Goal: Complete application form

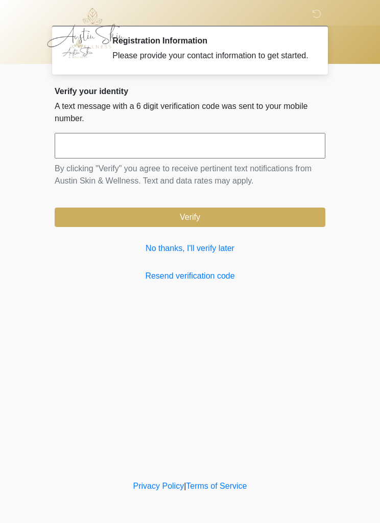
click at [213, 255] on link "No thanks, I'll verify later" at bounding box center [190, 248] width 271 height 12
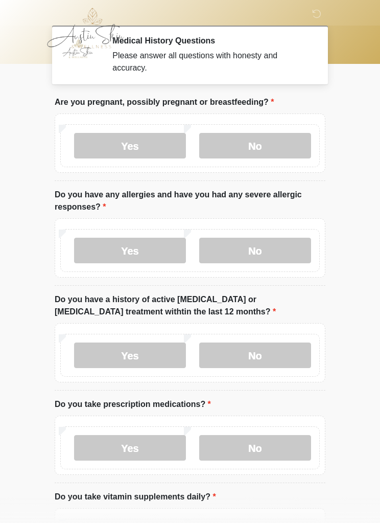
click at [262, 147] on label "No" at bounding box center [255, 146] width 112 height 26
click at [255, 251] on label "No" at bounding box center [255, 251] width 112 height 26
click at [263, 355] on label "No" at bounding box center [255, 355] width 112 height 26
click at [151, 446] on label "Yes" at bounding box center [130, 448] width 112 height 26
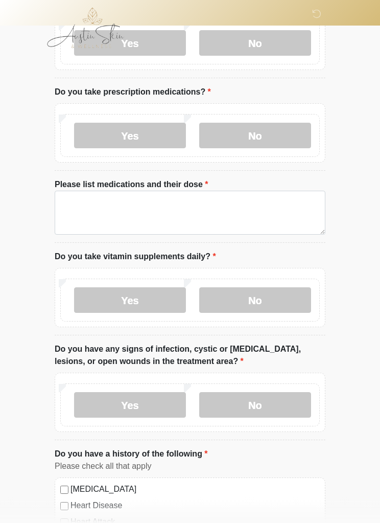
scroll to position [313, 0]
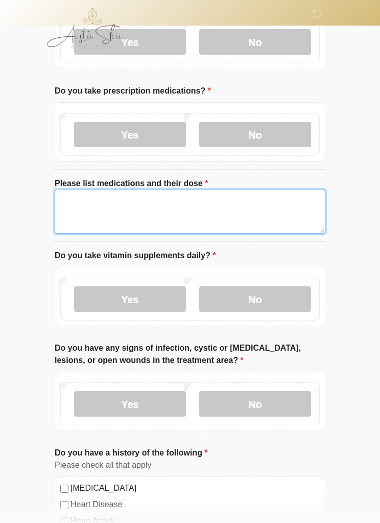
click at [91, 202] on textarea "Please list medications and their dose" at bounding box center [190, 212] width 271 height 44
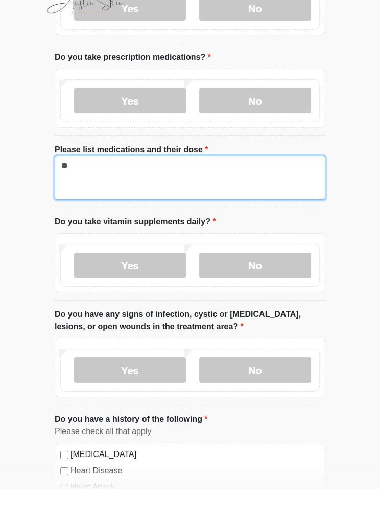
type textarea "*"
click at [164, 190] on textarea "**********" at bounding box center [190, 212] width 271 height 44
click at [85, 190] on textarea "**********" at bounding box center [190, 212] width 271 height 44
click at [150, 190] on textarea "**********" at bounding box center [190, 212] width 271 height 44
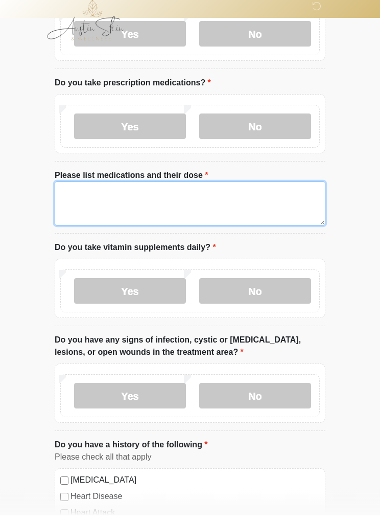
click at [65, 190] on textarea "**********" at bounding box center [190, 212] width 271 height 44
type textarea "**********"
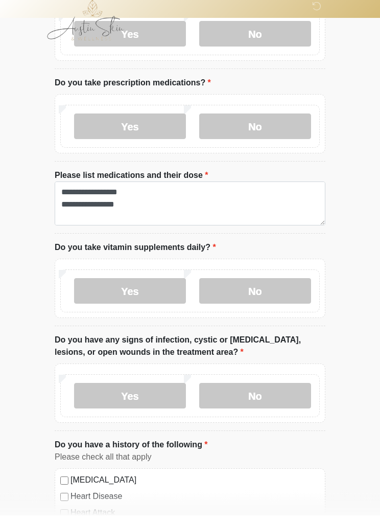
click at [141, 288] on label "Yes" at bounding box center [130, 299] width 112 height 26
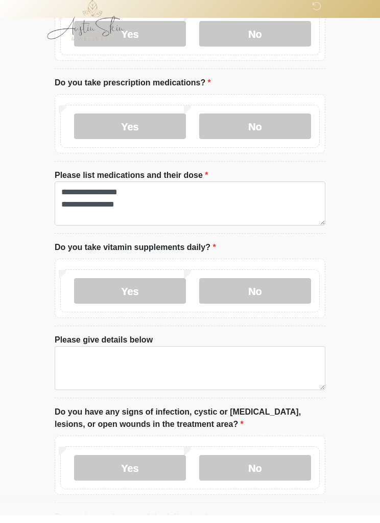
scroll to position [321, 0]
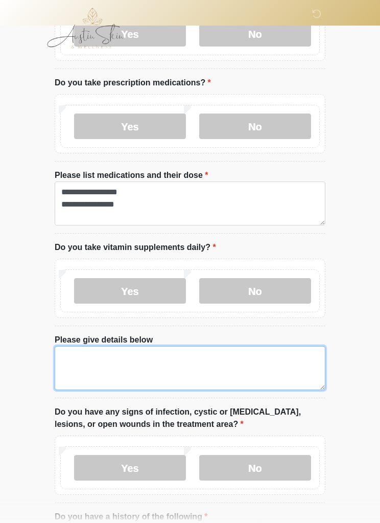
click at [144, 366] on textarea "Please give details below" at bounding box center [190, 368] width 271 height 44
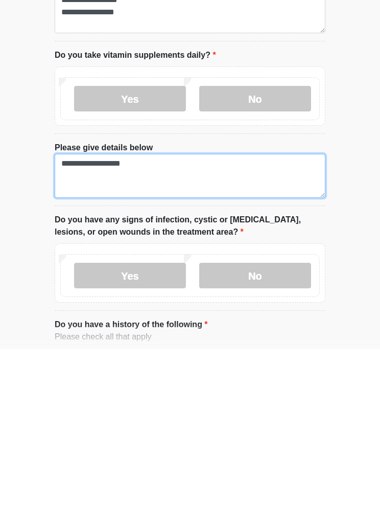
type textarea "**********"
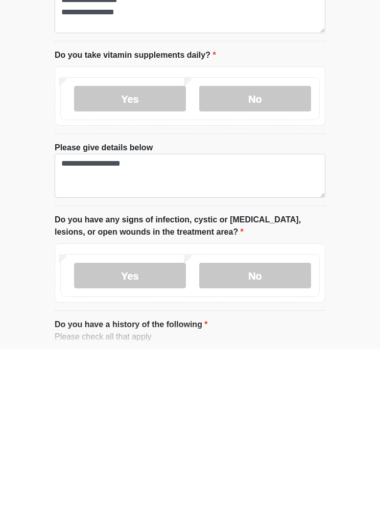
click at [251, 437] on label "No" at bounding box center [255, 450] width 112 height 26
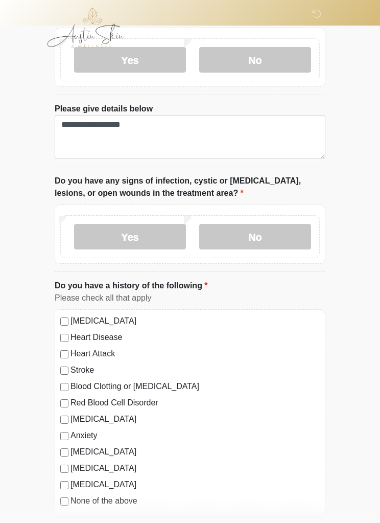
scroll to position [559, 0]
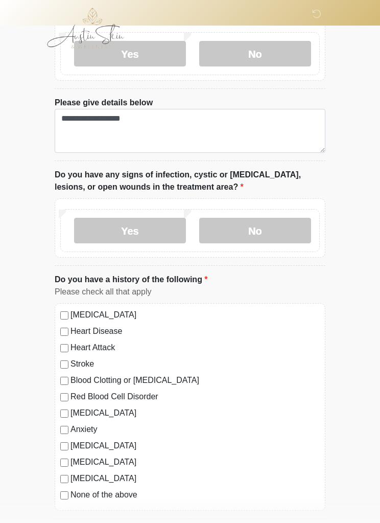
click at [71, 312] on label "High Blood Pressure" at bounding box center [195, 315] width 249 height 12
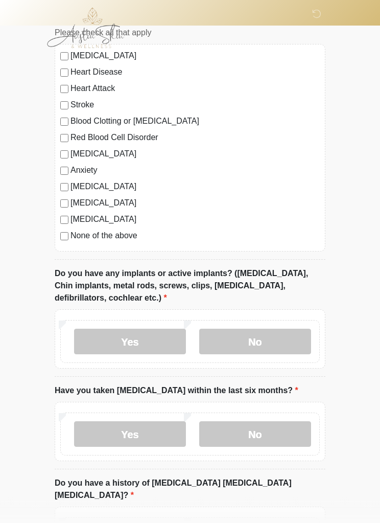
scroll to position [818, 0]
click at [270, 340] on label "No" at bounding box center [255, 342] width 112 height 26
click at [271, 433] on label "No" at bounding box center [255, 434] width 112 height 26
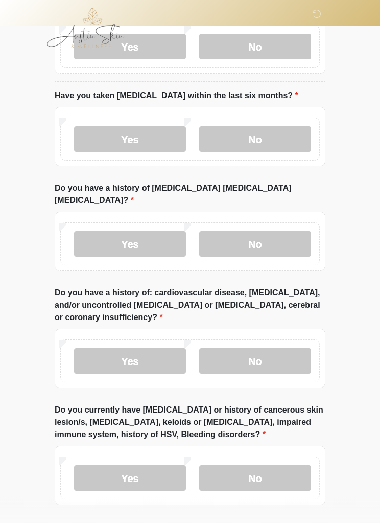
scroll to position [1113, 0]
click at [263, 232] on label "No" at bounding box center [255, 244] width 112 height 26
click at [261, 348] on label "No" at bounding box center [255, 361] width 112 height 26
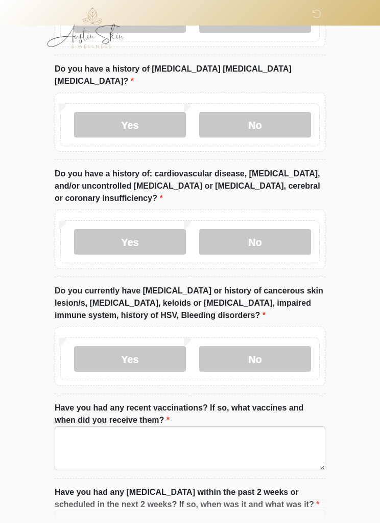
scroll to position [1232, 0]
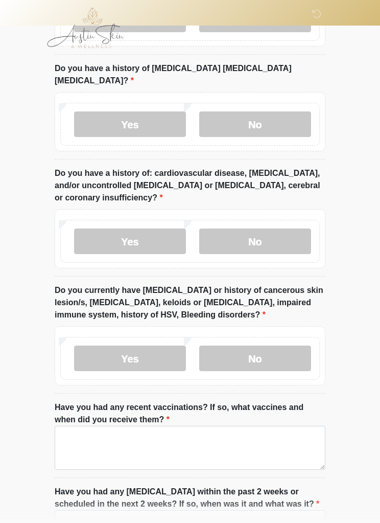
click at [264, 346] on label "No" at bounding box center [255, 359] width 112 height 26
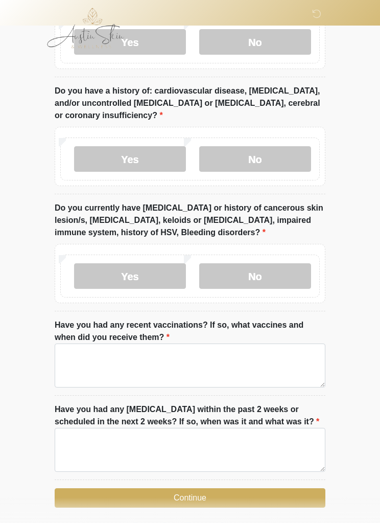
scroll to position [1317, 0]
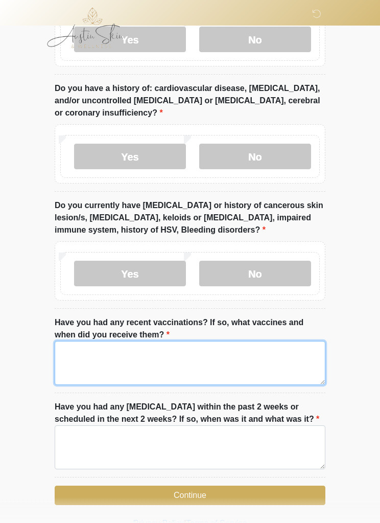
click at [168, 345] on textarea "Have you had any recent vaccinations? If so, what vaccines and when did you rec…" at bounding box center [190, 363] width 271 height 44
type textarea "*"
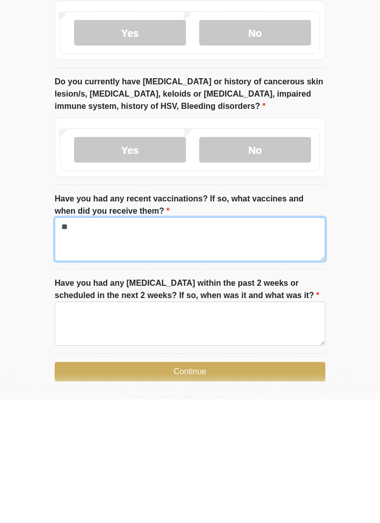
type textarea "**"
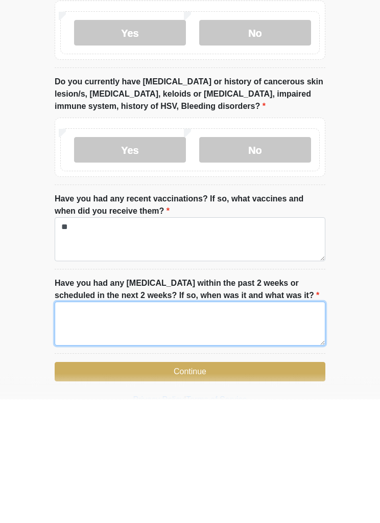
click at [176, 426] on textarea "Have you had any dental procedures within the past 2 weeks or scheduled in the …" at bounding box center [190, 448] width 271 height 44
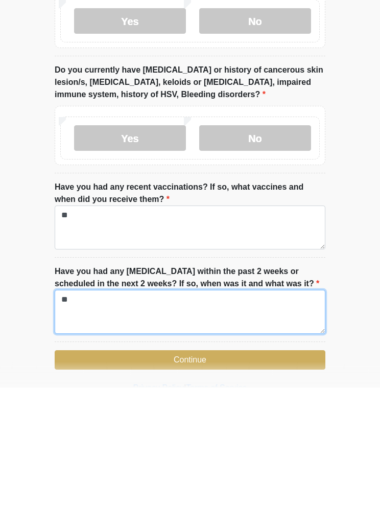
scroll to position [1350, 0]
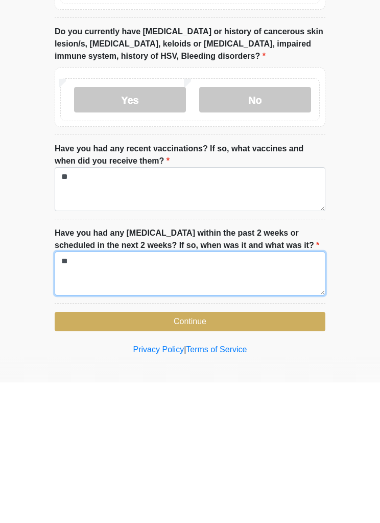
type textarea "**"
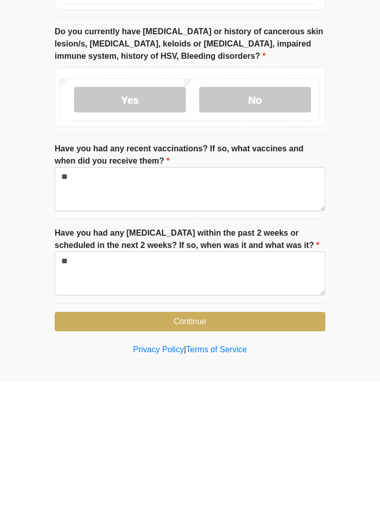
click at [225, 452] on button "Continue" at bounding box center [190, 461] width 271 height 19
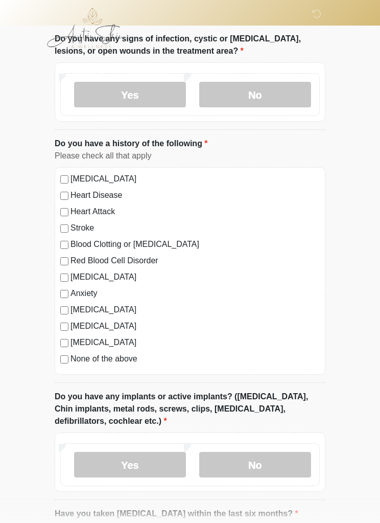
scroll to position [0, 0]
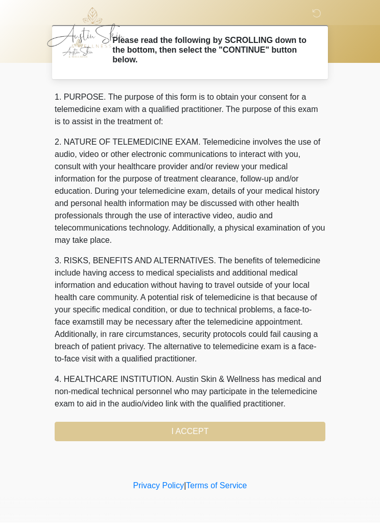
click at [256, 430] on div "1. PURPOSE. The purpose of this form is to obtain your consent for a telemedici…" at bounding box center [190, 266] width 271 height 350
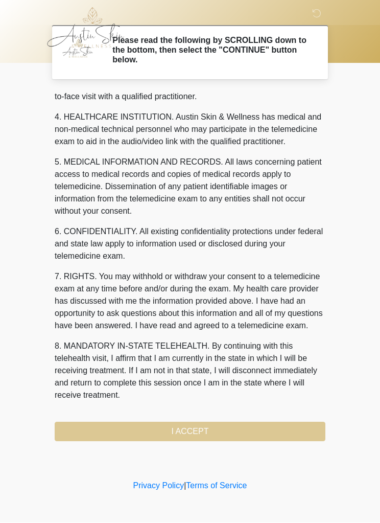
scroll to position [299, 0]
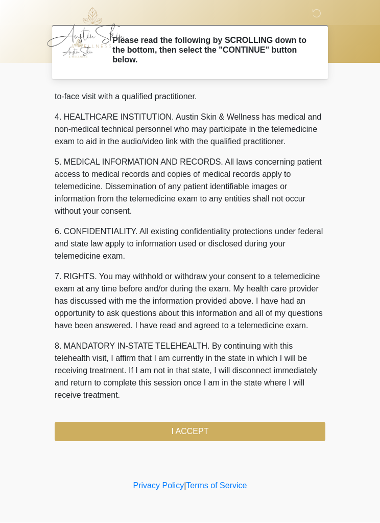
click at [228, 429] on button "I ACCEPT" at bounding box center [190, 431] width 271 height 19
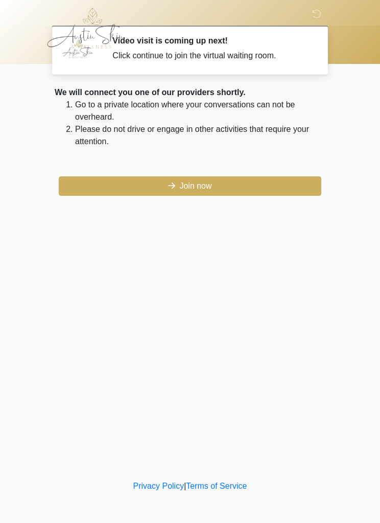
click at [199, 189] on button "Join now" at bounding box center [190, 185] width 263 height 19
